Goal: Check status: Check status

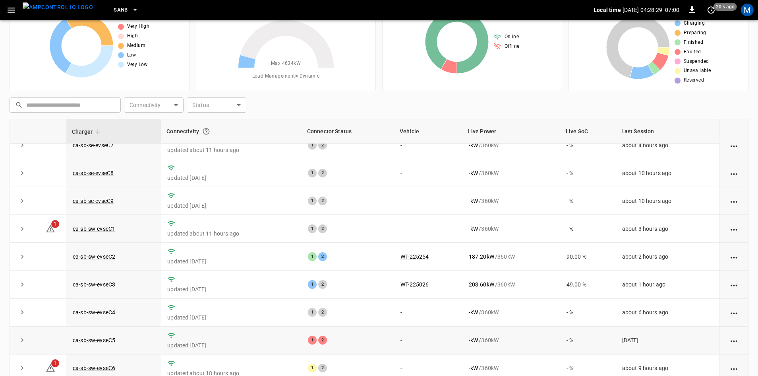
scroll to position [77, 0]
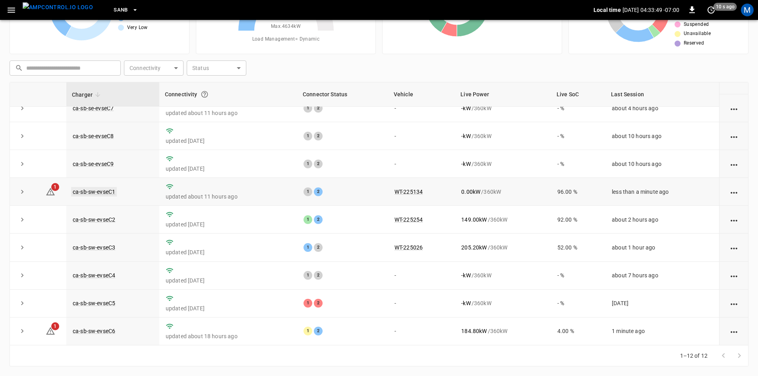
click at [109, 188] on link "ca-sb-sw-evseC1" at bounding box center [94, 192] width 46 height 10
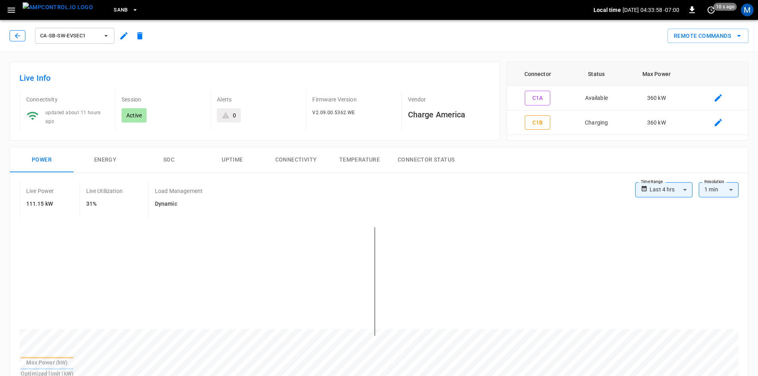
click at [17, 38] on icon "button" at bounding box center [18, 36] width 8 height 8
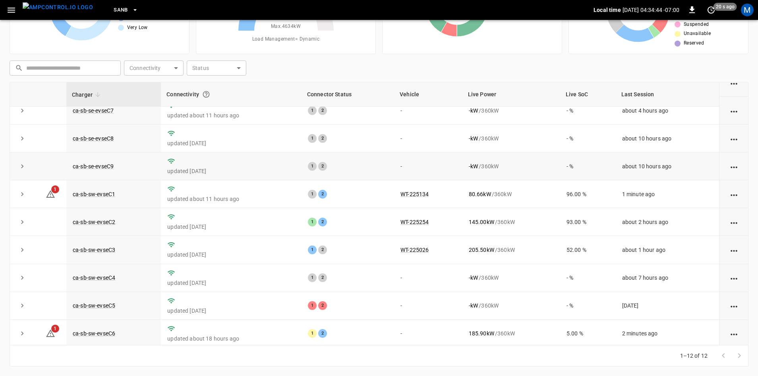
scroll to position [101, 0]
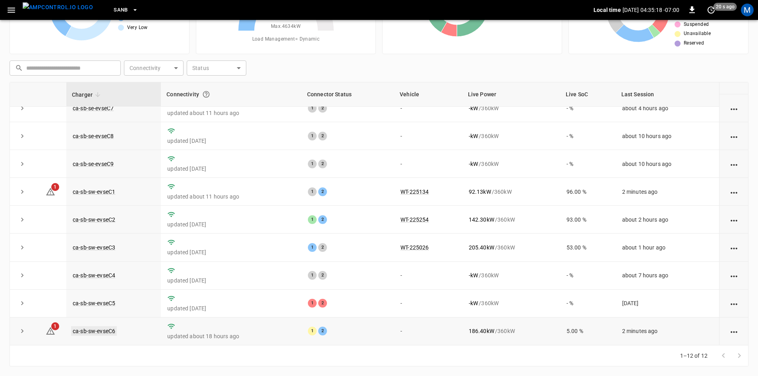
click at [77, 333] on link "ca-sb-sw-evseC6" at bounding box center [94, 331] width 46 height 10
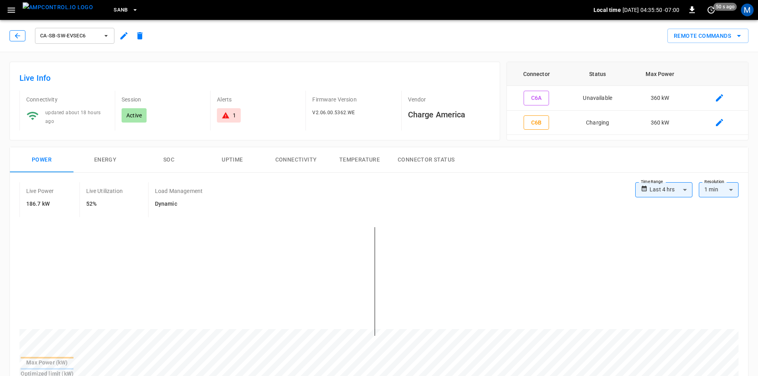
click at [15, 39] on icon "button" at bounding box center [18, 36] width 8 height 8
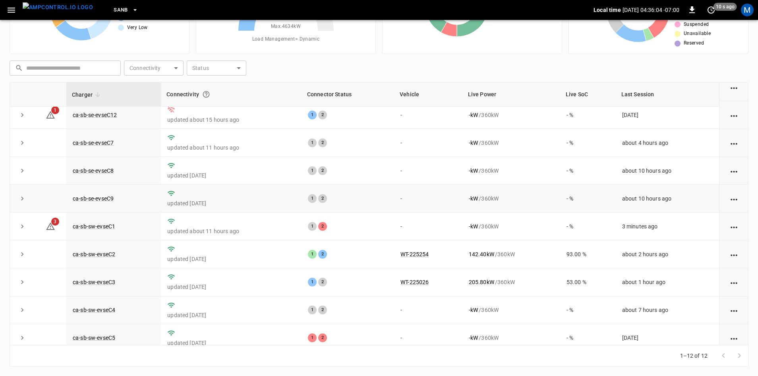
scroll to position [101, 0]
